Goal: Information Seeking & Learning: Find specific page/section

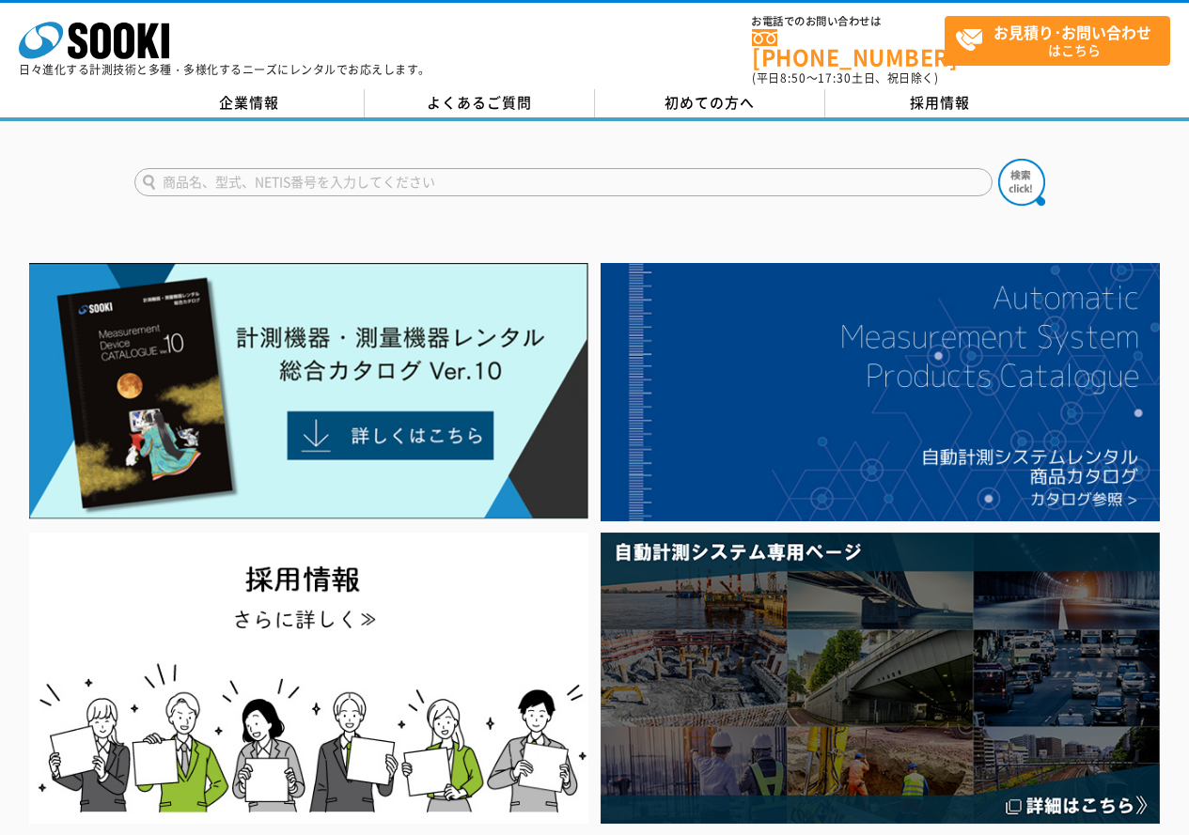
drag, startPoint x: 0, startPoint y: 0, endPoint x: 481, endPoint y: 167, distance: 509.3
click at [481, 168] on input "text" at bounding box center [563, 182] width 858 height 28
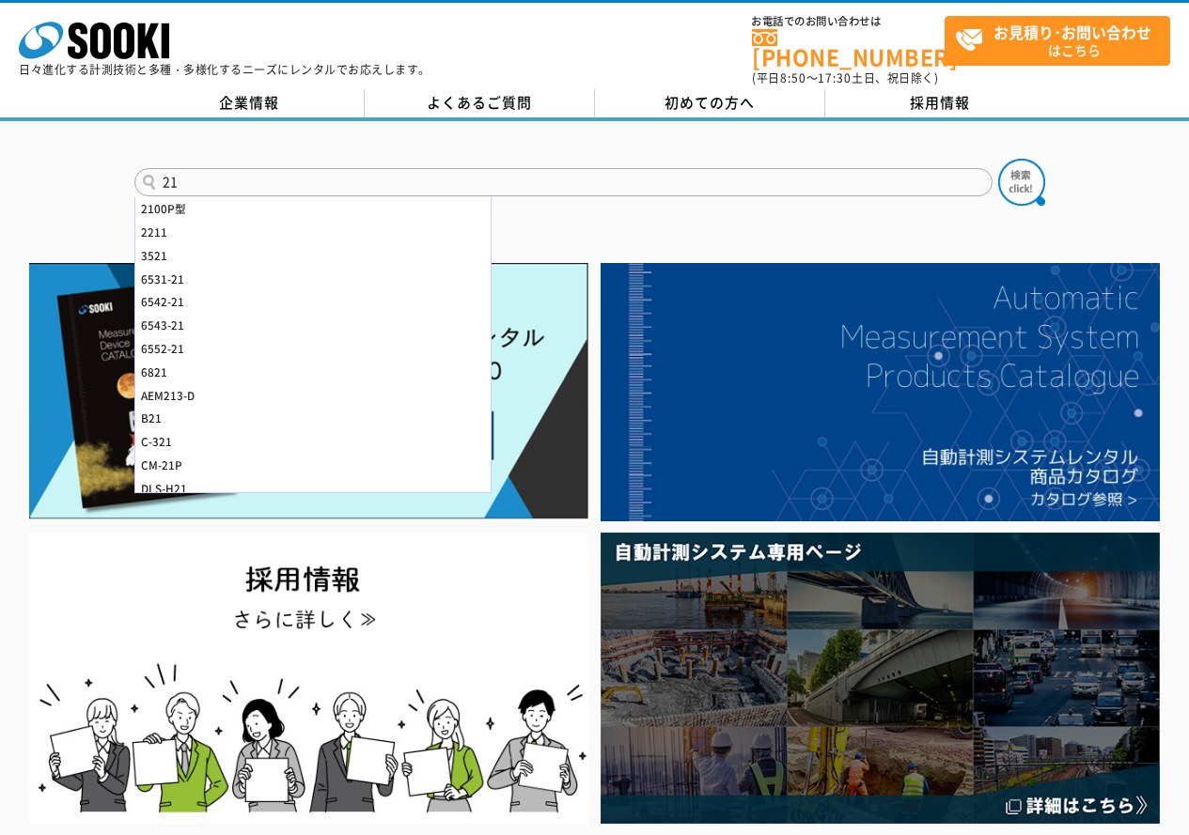
type input "2"
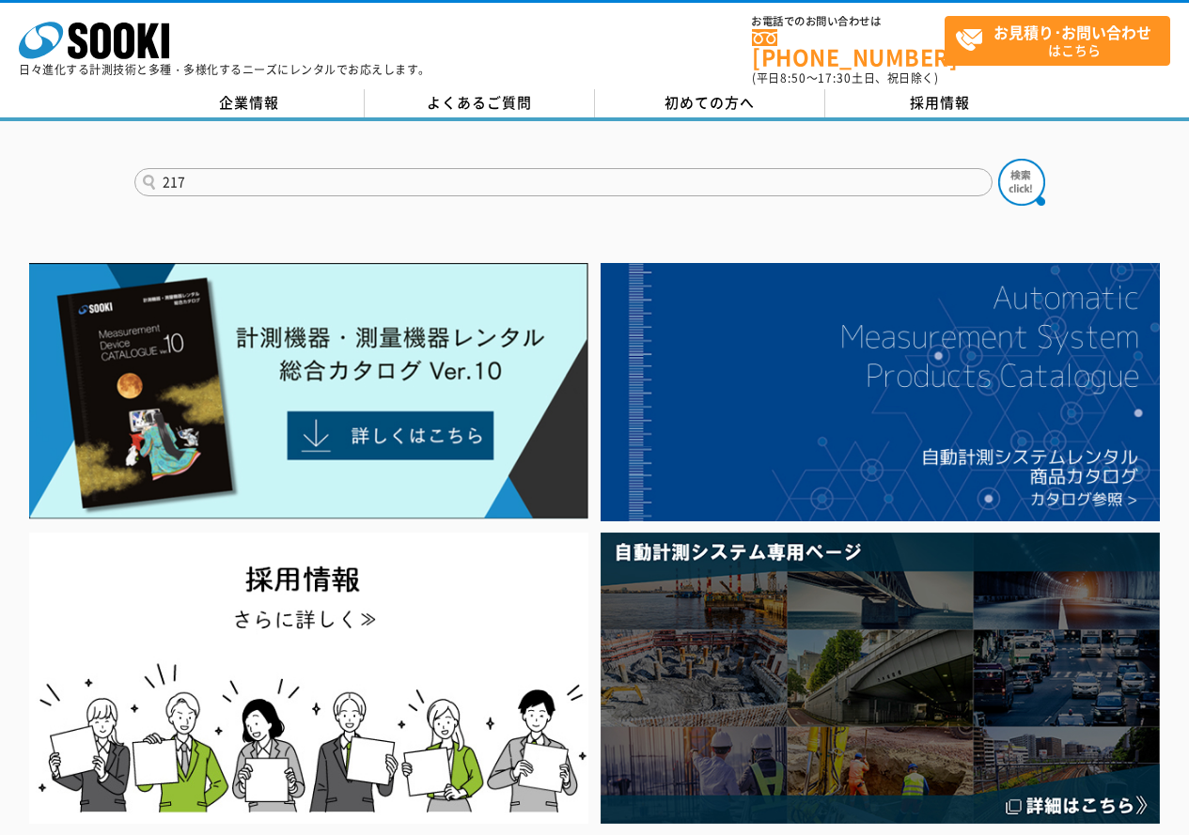
type input "217"
click at [998, 159] on button at bounding box center [1021, 182] width 47 height 47
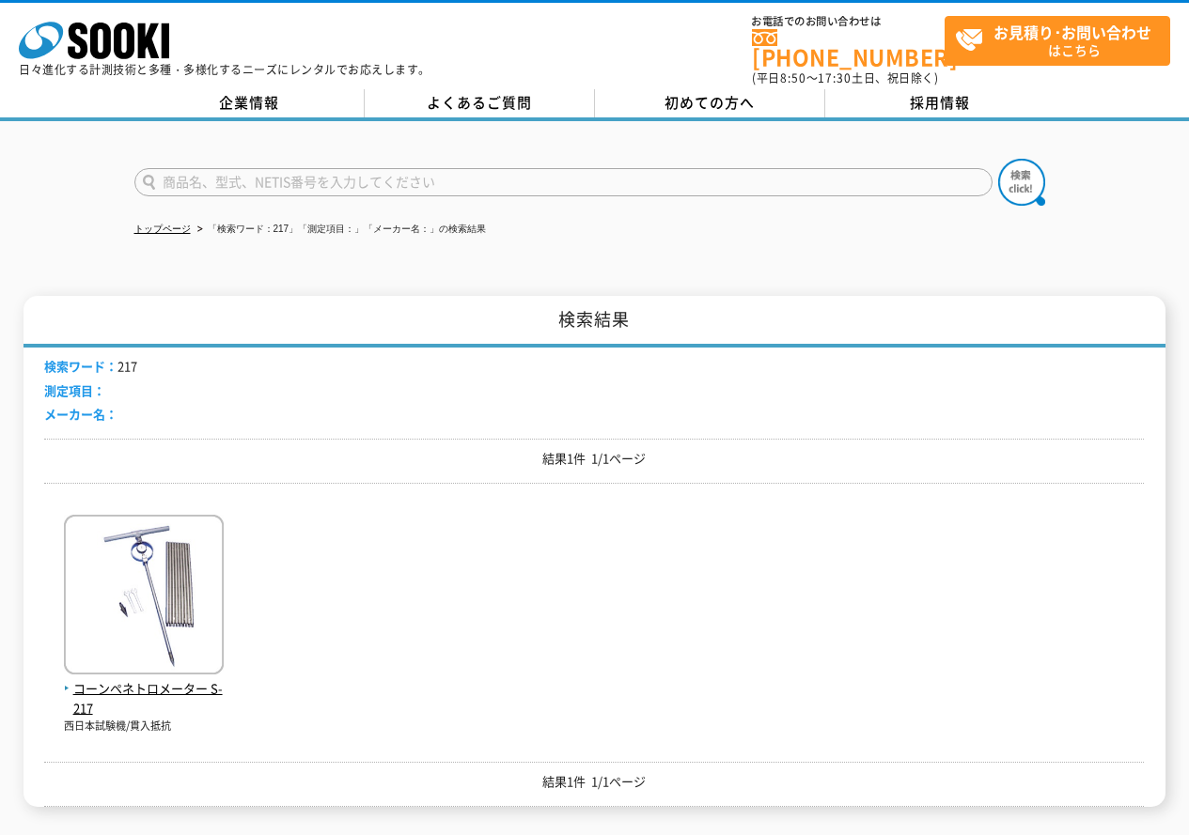
scroll to position [188, 0]
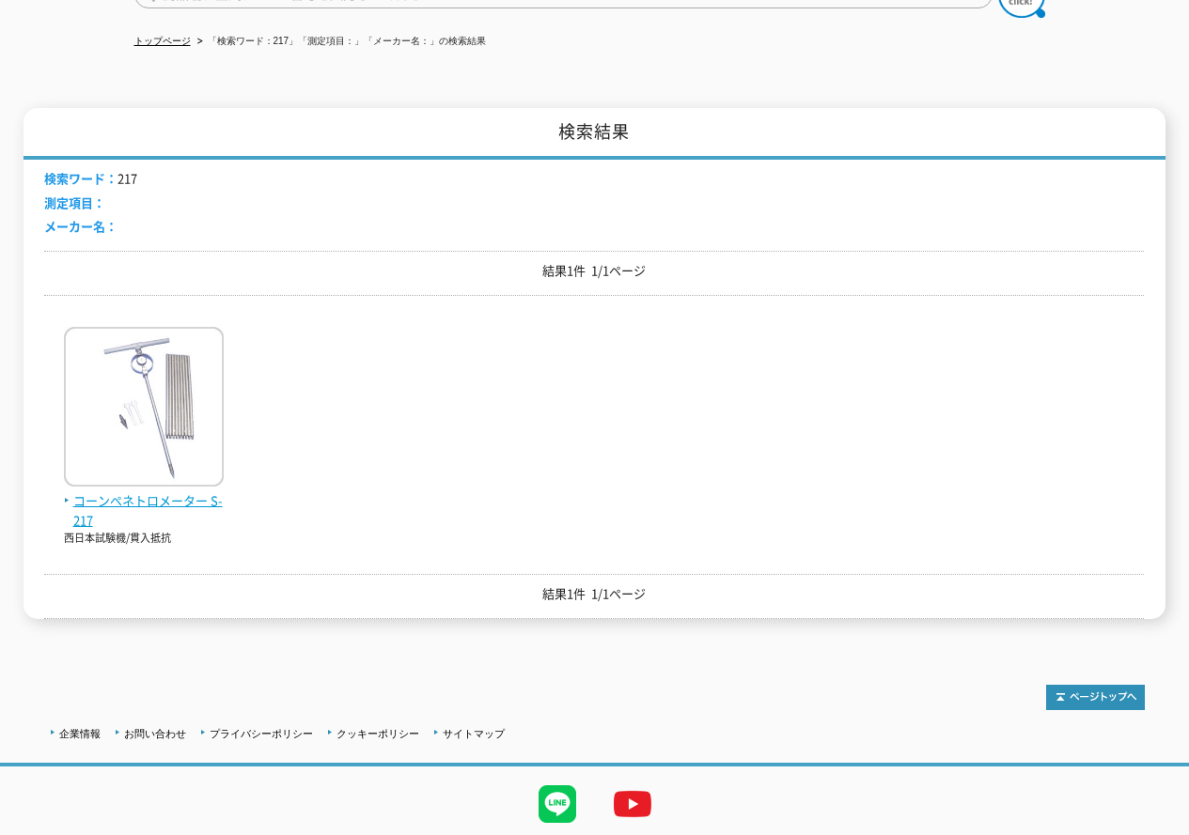
click at [206, 397] on img at bounding box center [144, 409] width 160 height 164
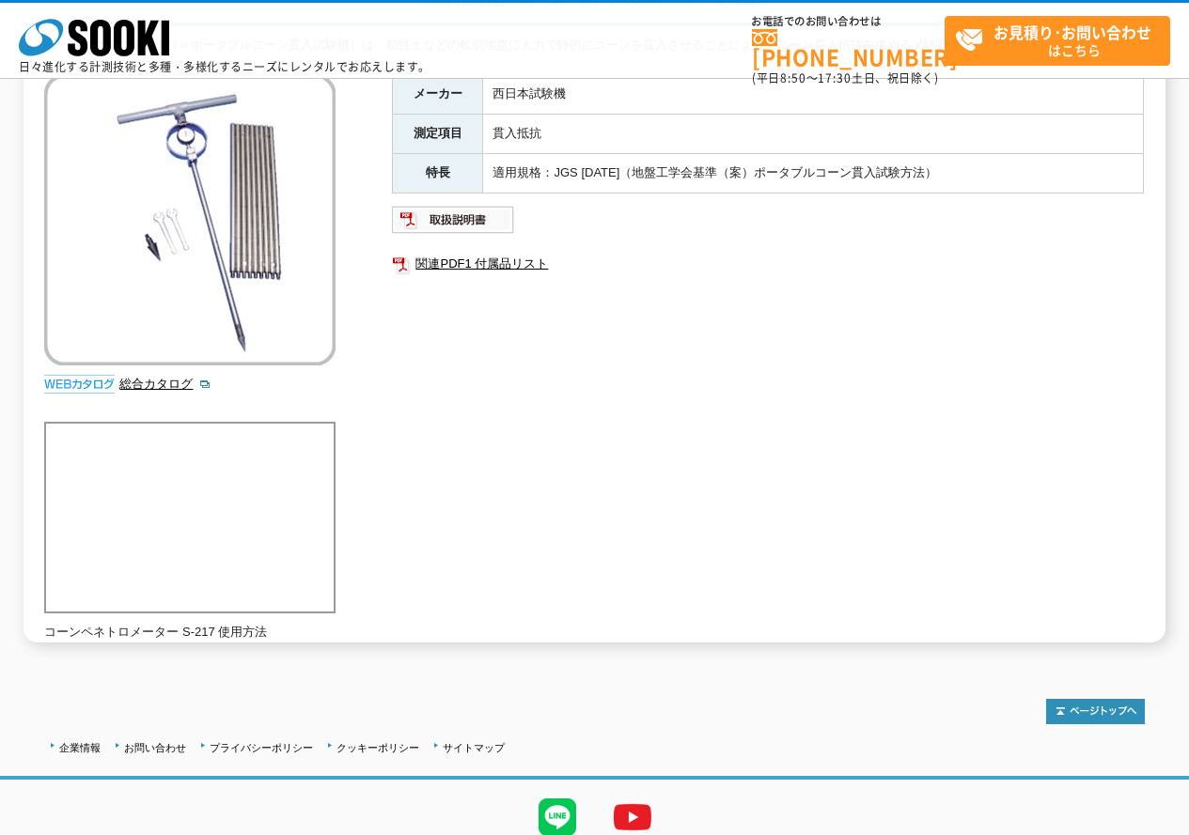
scroll to position [94, 0]
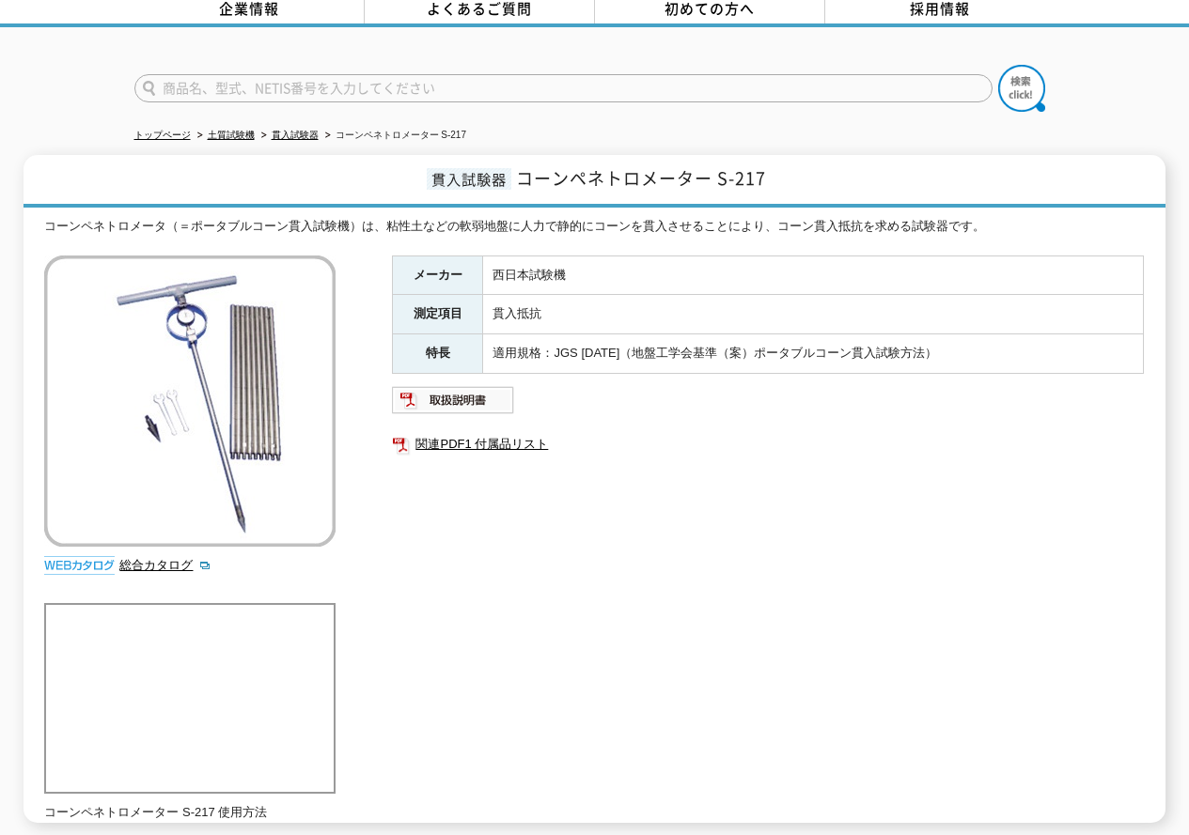
click at [193, 77] on input "text" at bounding box center [563, 88] width 858 height 28
drag, startPoint x: 175, startPoint y: 80, endPoint x: 468, endPoint y: 91, distance: 293.4
click at [468, 91] on form at bounding box center [594, 91] width 921 height 53
click at [440, 80] on input "text" at bounding box center [563, 88] width 858 height 28
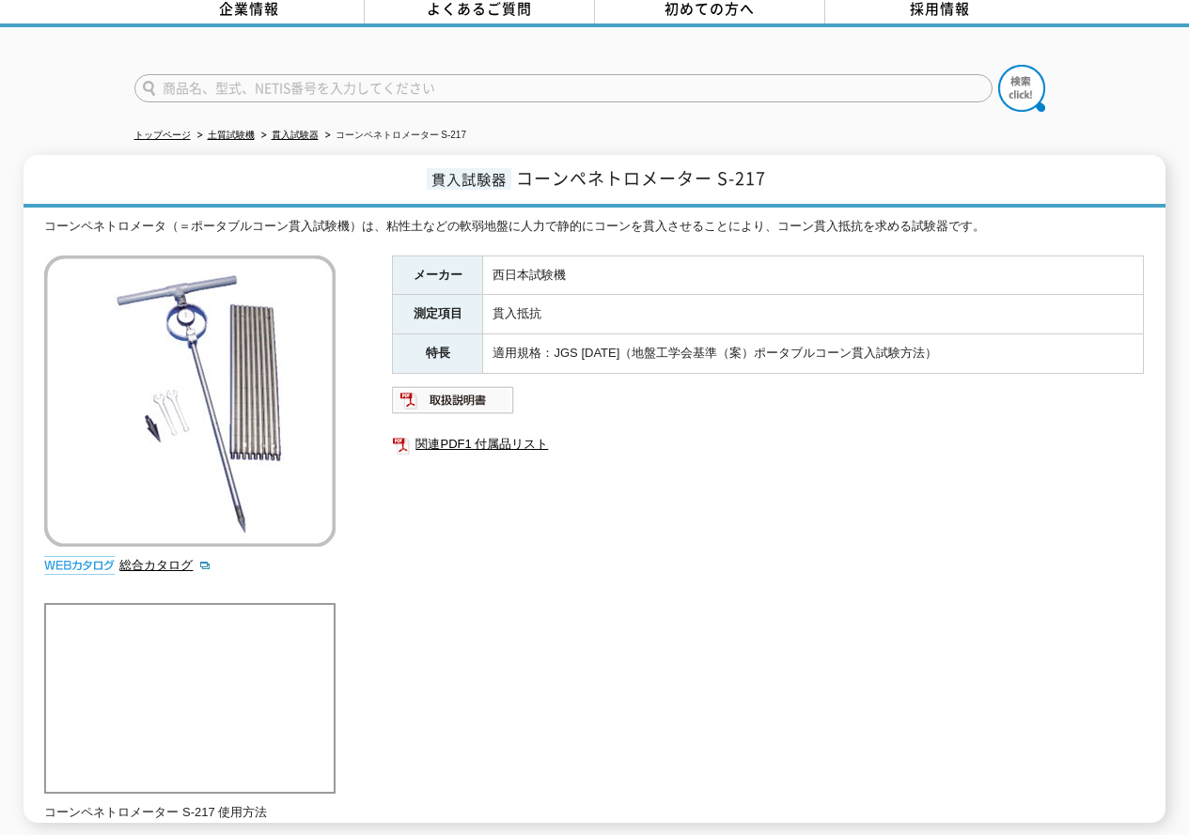
scroll to position [0, 0]
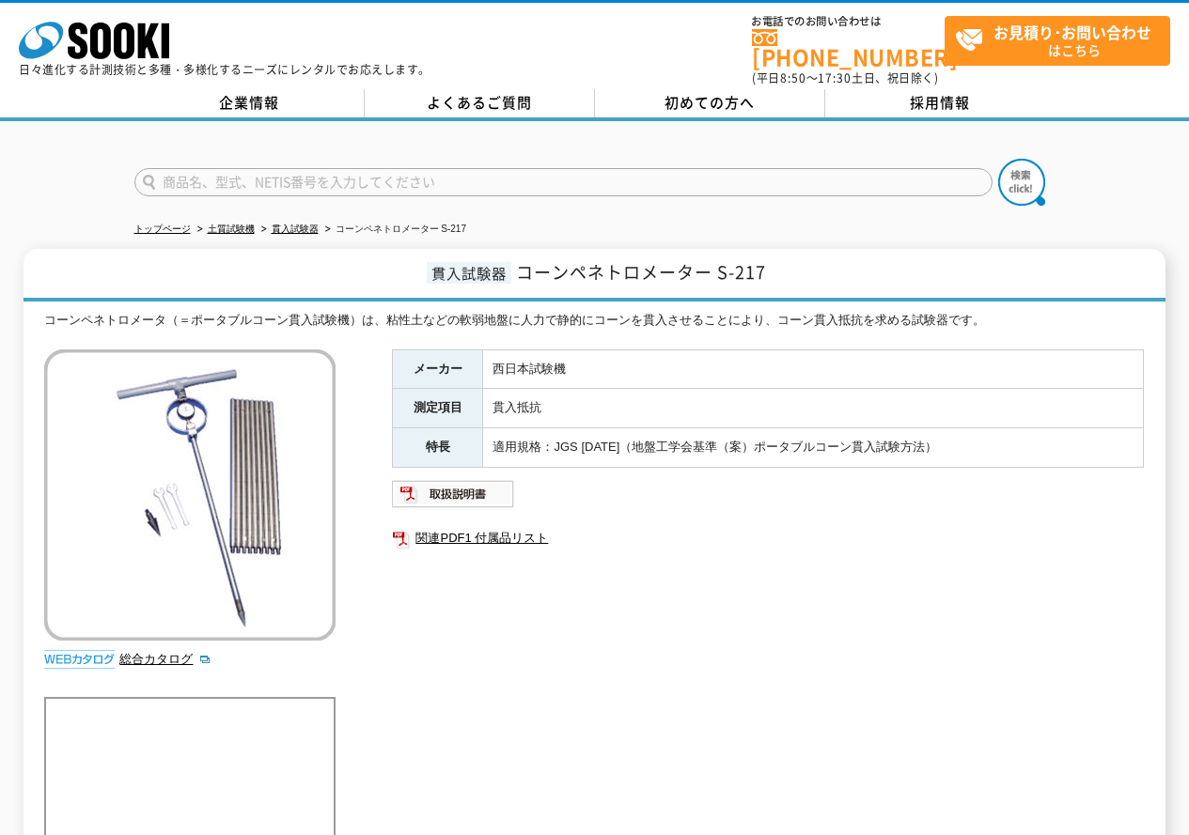
click at [397, 175] on input "text" at bounding box center [563, 182] width 858 height 28
type input "商品名、型式、NETIS番号を入力してください"
click at [443, 170] on input "text" at bounding box center [563, 182] width 858 height 28
type input "228"
click at [1006, 161] on img at bounding box center [1021, 182] width 47 height 47
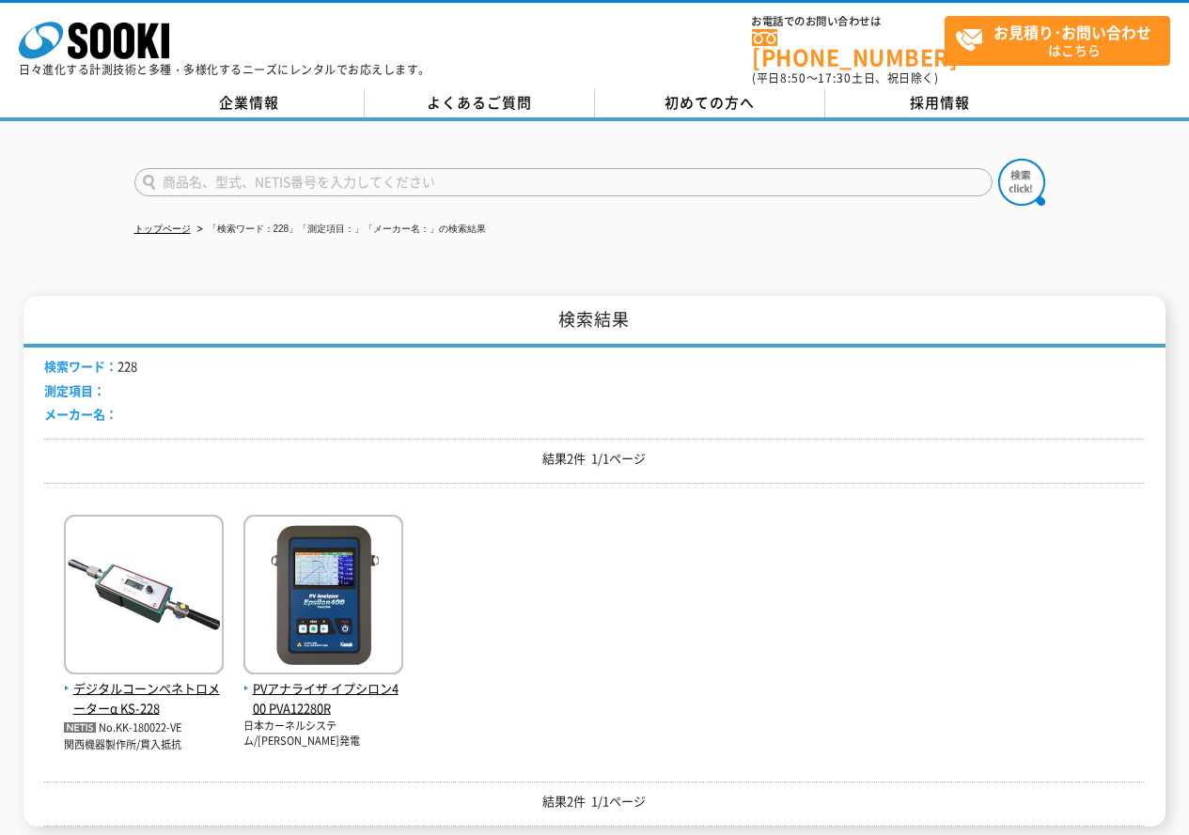
scroll to position [188, 0]
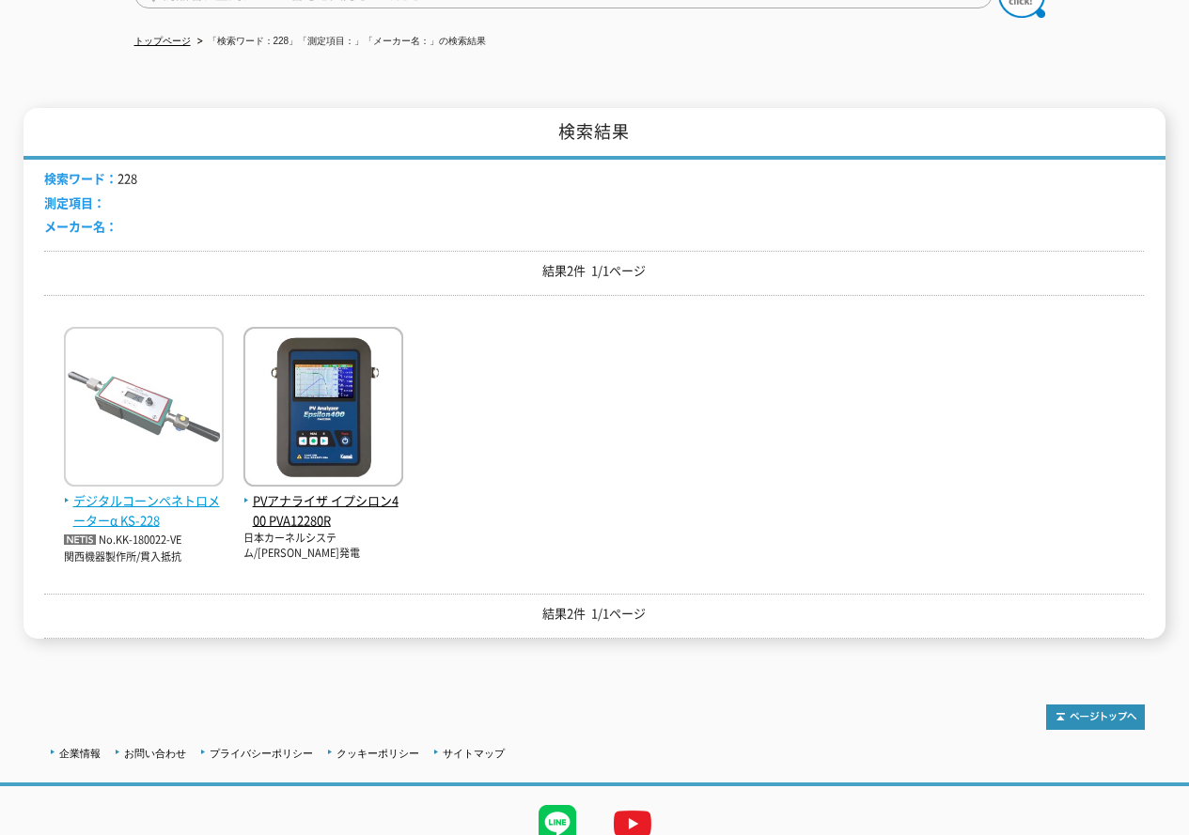
click at [125, 439] on img at bounding box center [144, 409] width 160 height 164
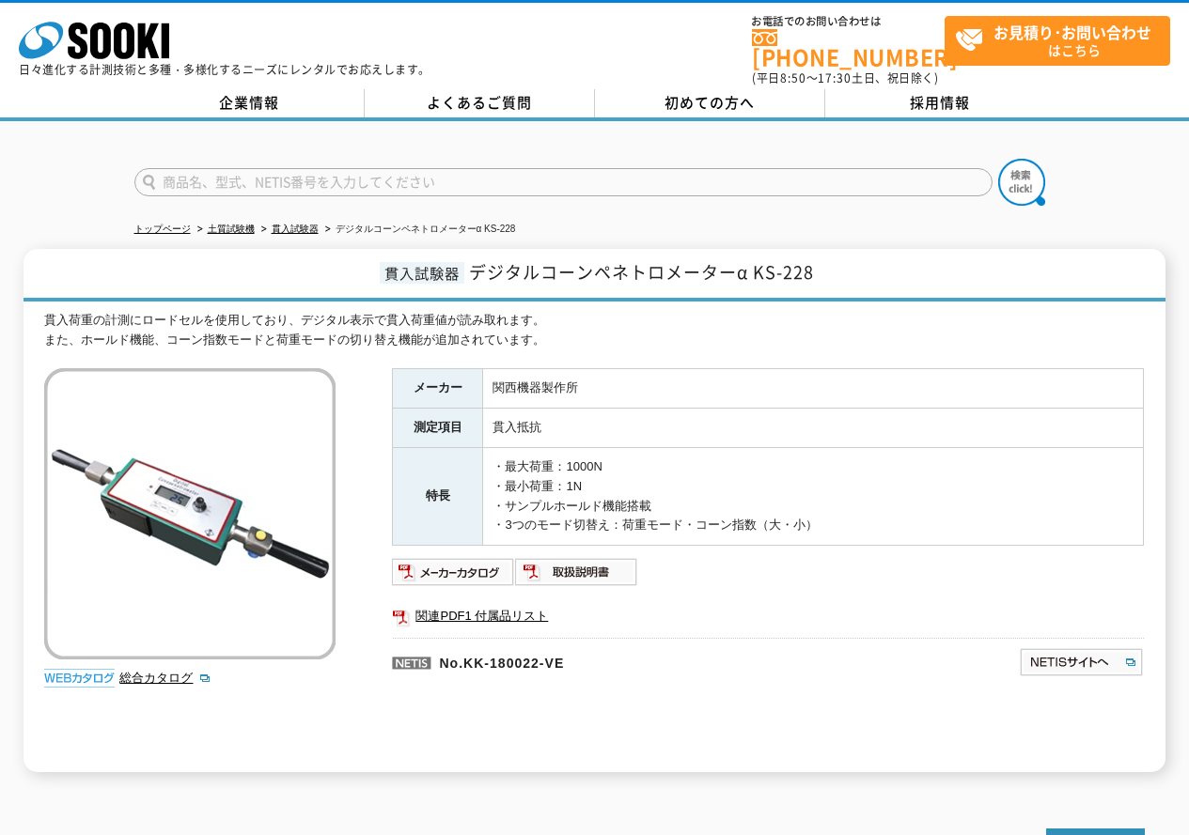
scroll to position [94, 0]
